Goal: Task Accomplishment & Management: Use online tool/utility

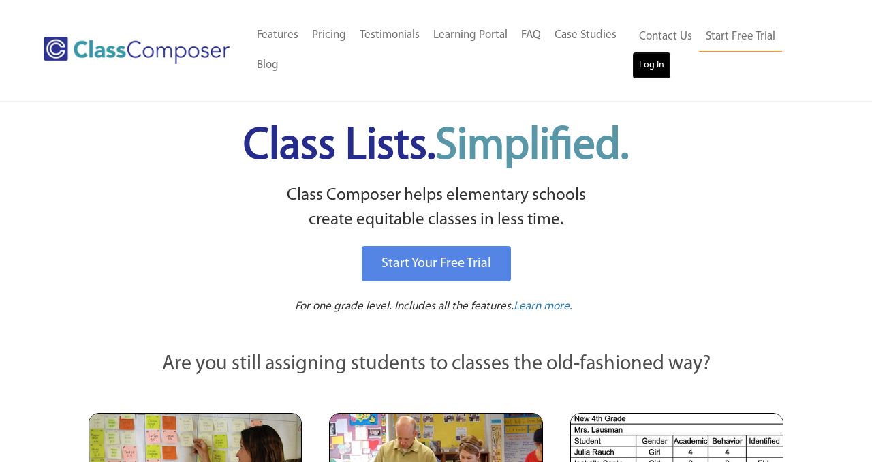
click at [666, 68] on link "Log In" at bounding box center [651, 65] width 39 height 27
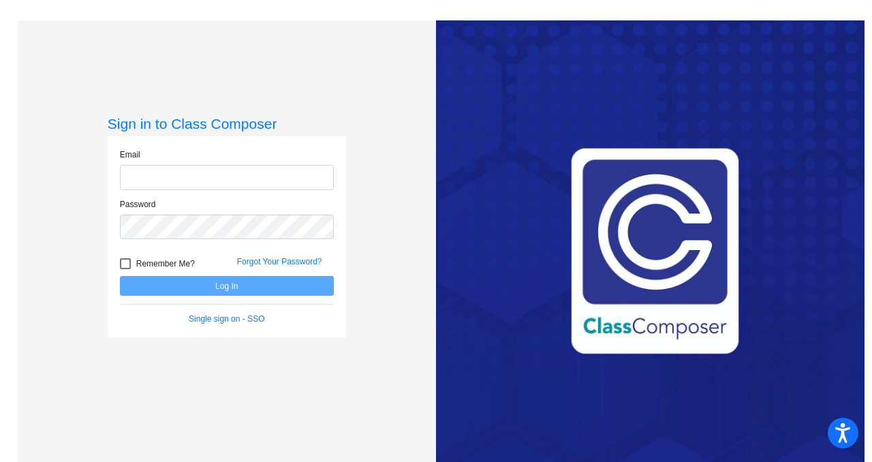
type input "[PERSON_NAME][EMAIL_ADDRESS][DOMAIN_NAME]"
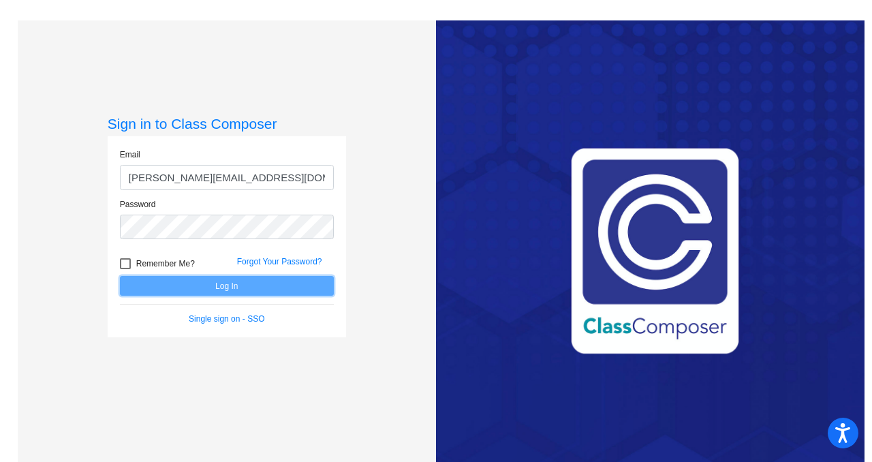
click at [261, 292] on button "Log In" at bounding box center [227, 286] width 214 height 20
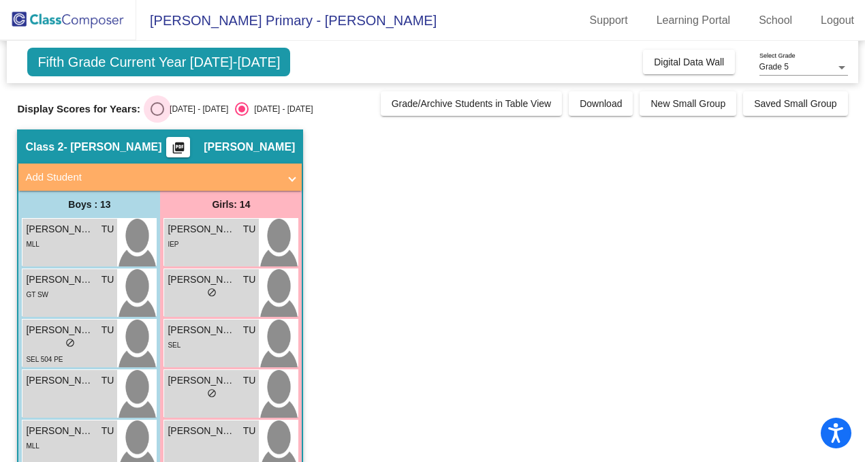
click at [154, 107] on div "Select an option" at bounding box center [158, 109] width 14 height 14
click at [157, 116] on input "[DATE] - [DATE]" at bounding box center [157, 116] width 1 height 1
radio input "true"
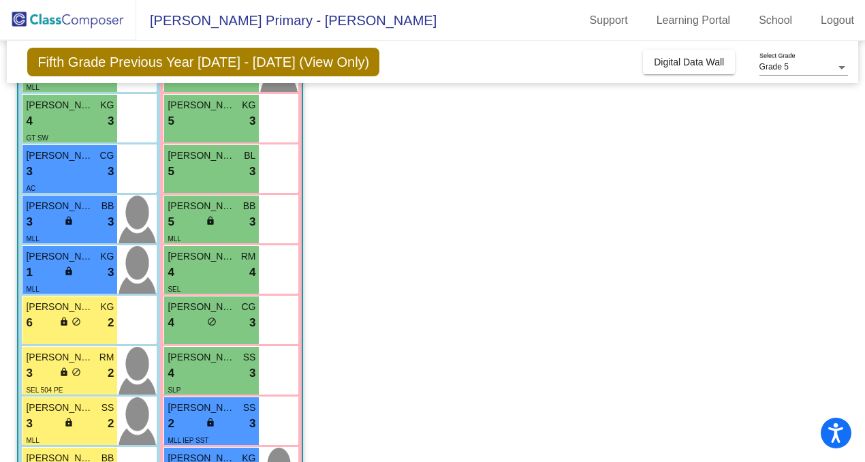
scroll to position [328, 0]
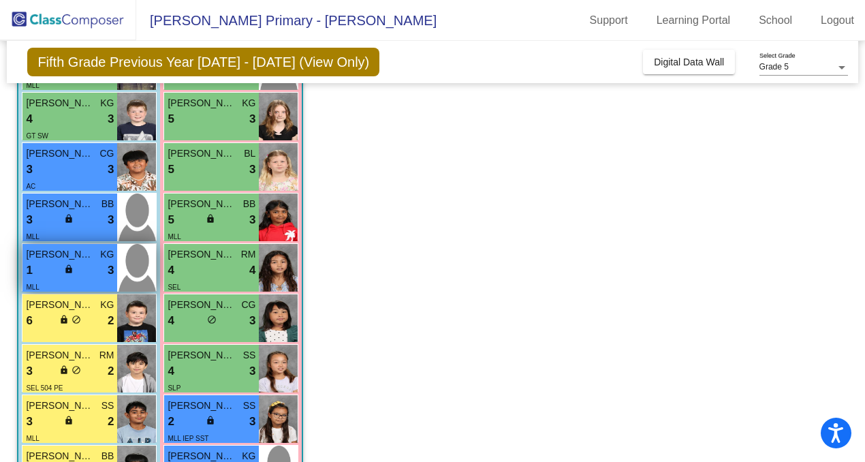
click at [87, 268] on div "1 lock do_not_disturb_alt 3" at bounding box center [70, 271] width 88 height 18
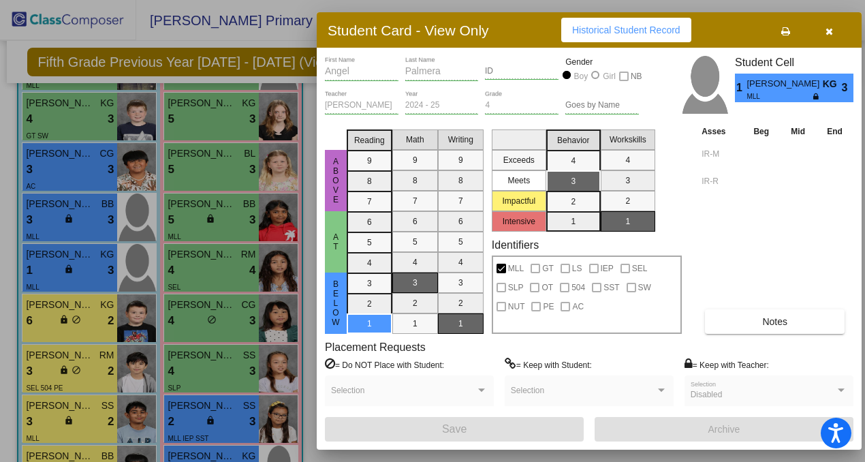
click at [825, 39] on button "button" at bounding box center [830, 30] width 44 height 25
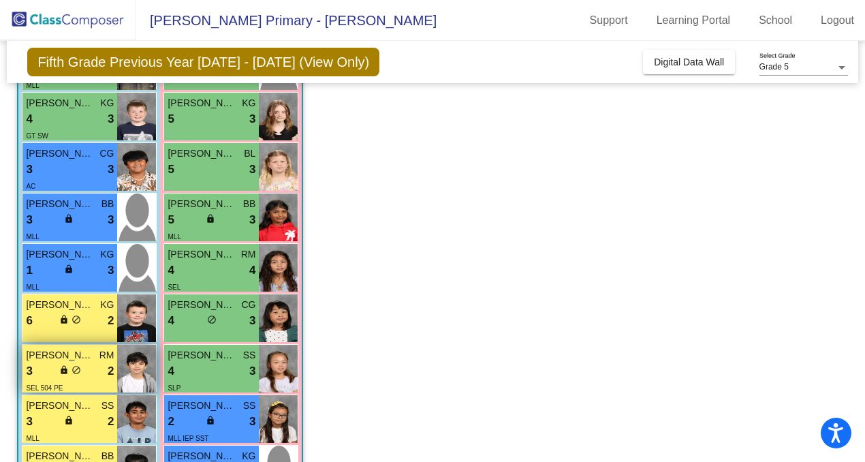
click at [61, 390] on span "SEL 504 PE" at bounding box center [44, 387] width 37 height 7
